Goal: Task Accomplishment & Management: Use online tool/utility

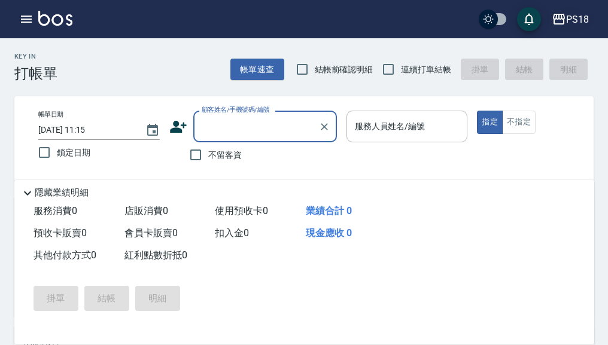
click at [582, 19] on div "PS18" at bounding box center [577, 19] width 23 height 15
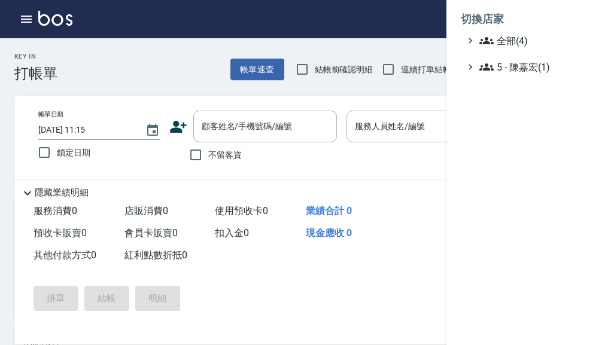
click at [379, 11] on div at bounding box center [307, 172] width 614 height 345
